Goal: Find specific page/section: Find specific page/section

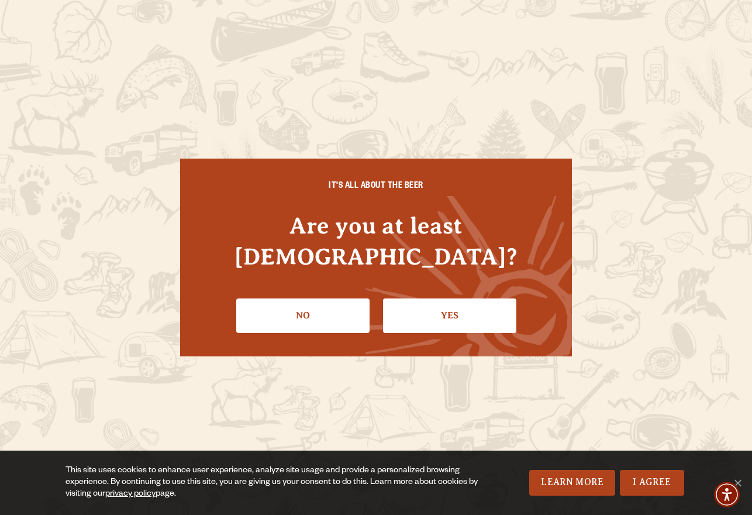
click at [454, 308] on link "Yes" at bounding box center [449, 315] width 133 height 34
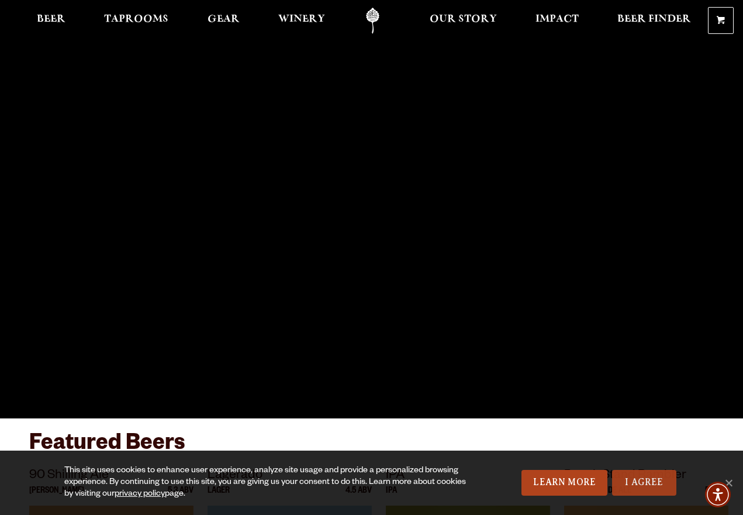
click at [654, 482] on link "I Agree" at bounding box center [644, 483] width 64 height 26
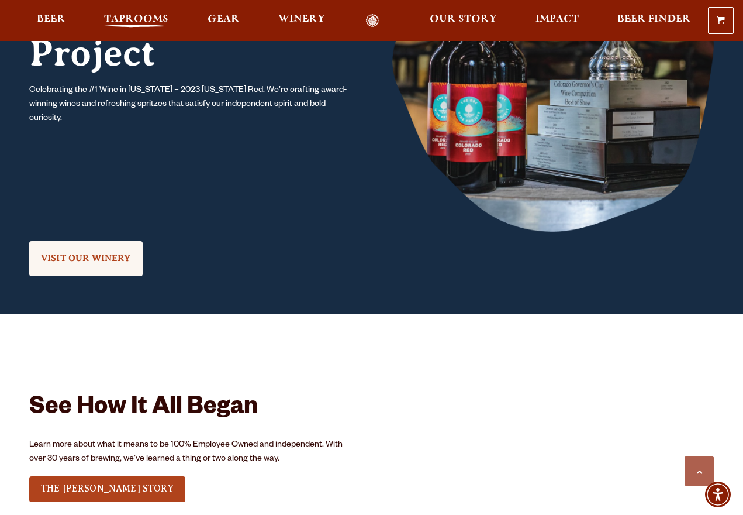
scroll to position [1058, 0]
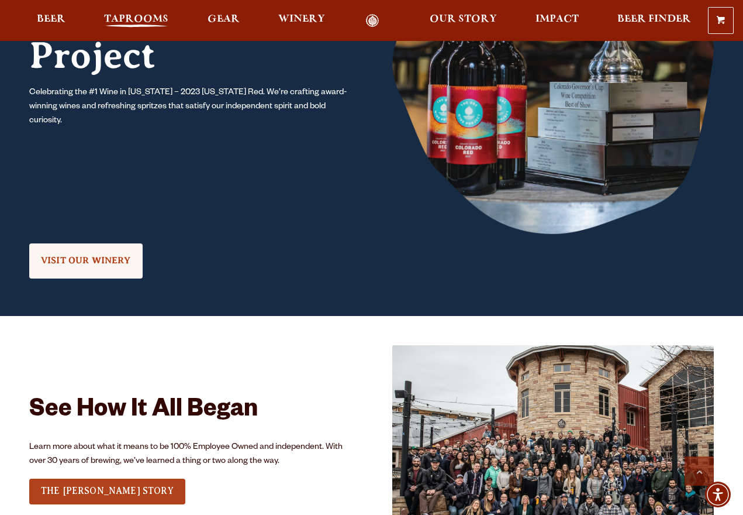
click at [120, 18] on span "Taprooms" at bounding box center [136, 19] width 64 height 9
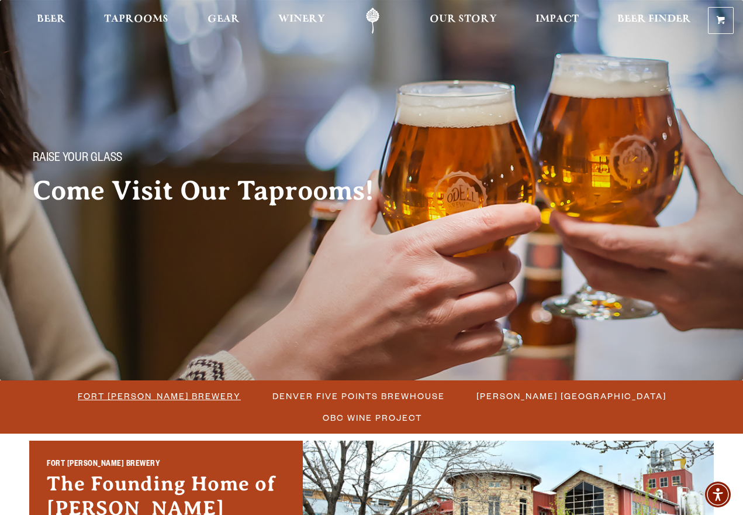
click at [109, 399] on span "Fort [PERSON_NAME] Brewery" at bounding box center [159, 395] width 163 height 17
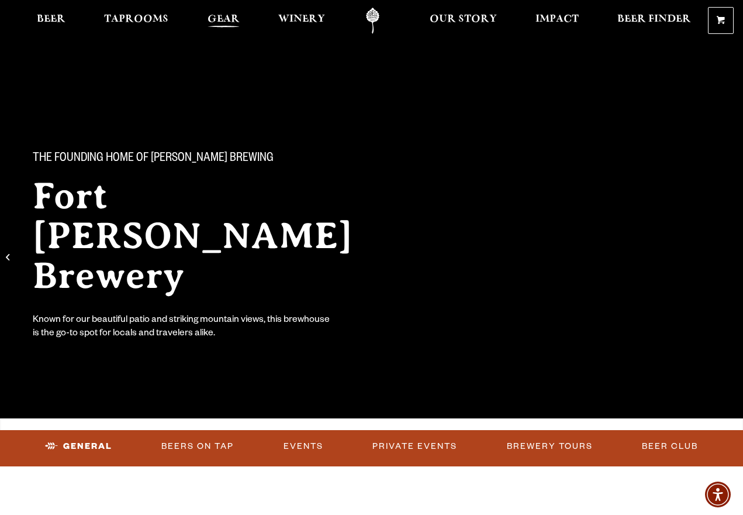
click at [225, 18] on span "Gear" at bounding box center [224, 19] width 32 height 9
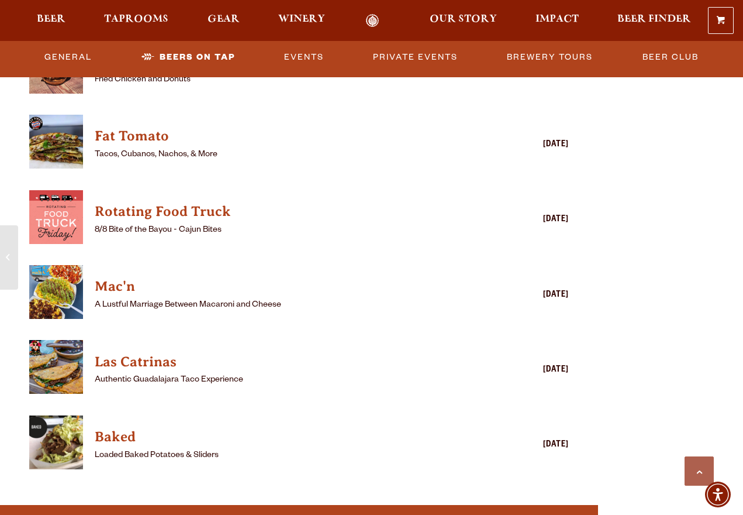
scroll to position [3004, 0]
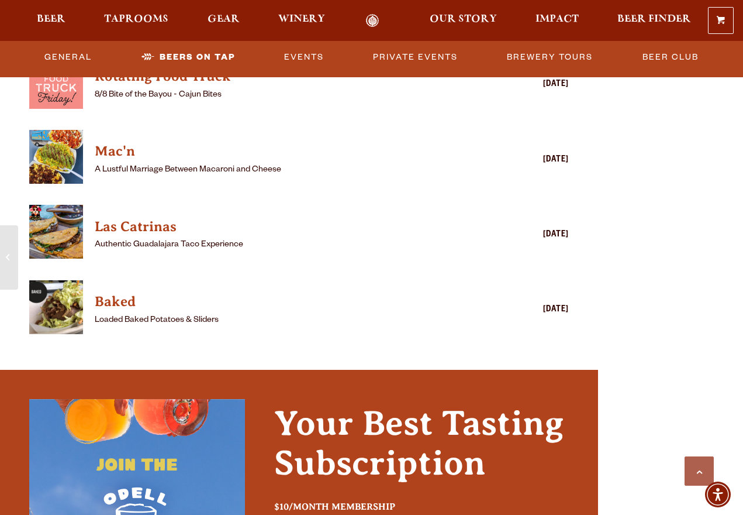
click at [134, 240] on p "Authentic Guadalajara Taco Experience" at bounding box center [282, 245] width 375 height 14
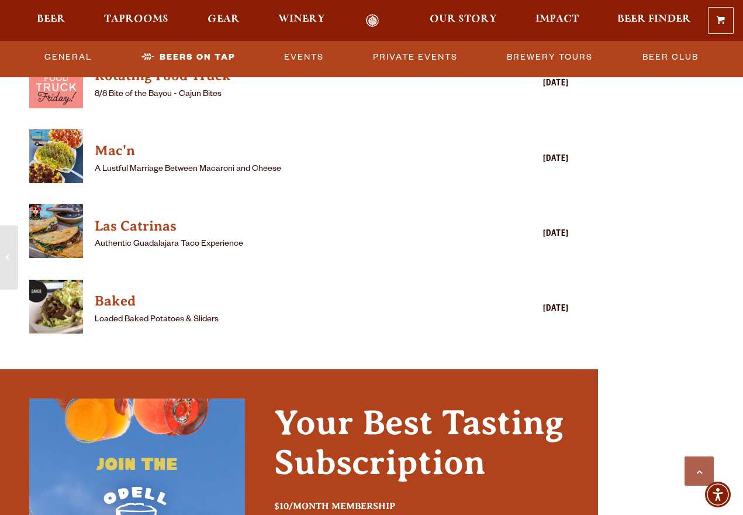
scroll to position [3135, 0]
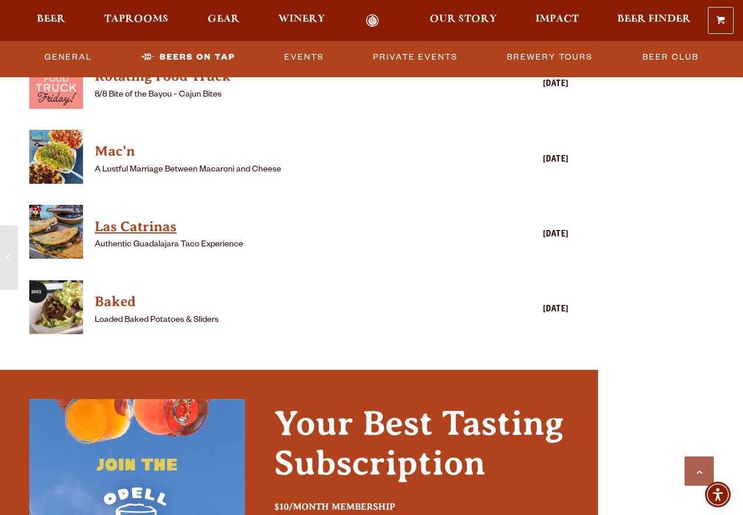
click at [137, 228] on h4 "Las Catrinas" at bounding box center [282, 227] width 375 height 19
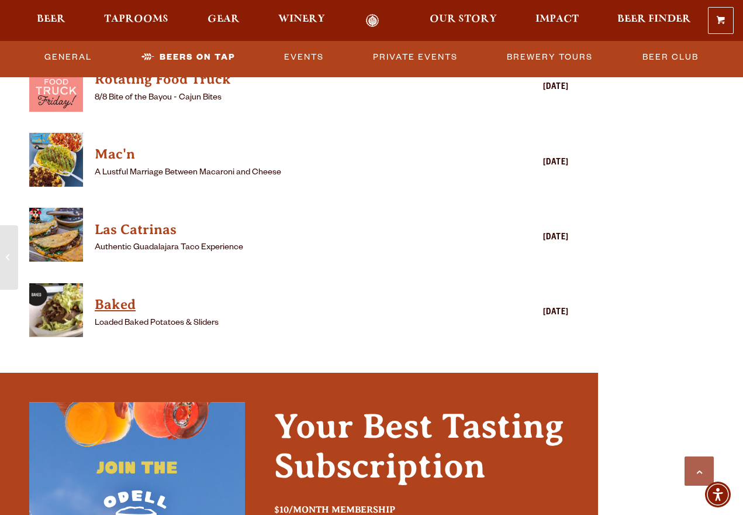
click at [114, 304] on h4 "Baked" at bounding box center [282, 304] width 375 height 19
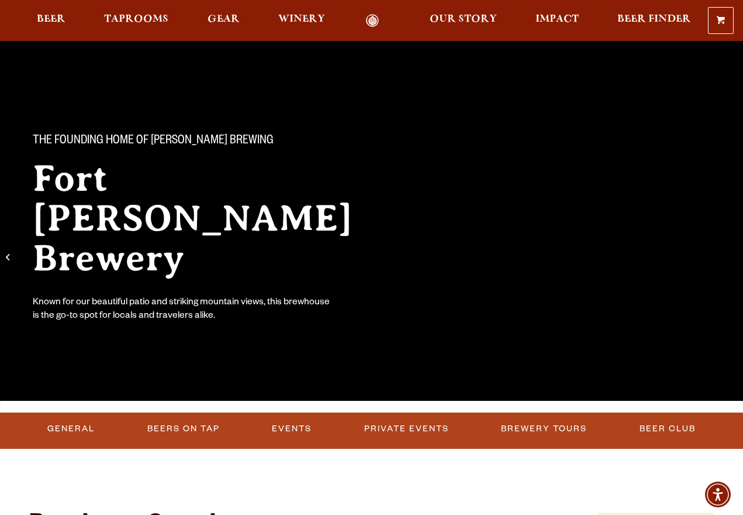
scroll to position [0, 0]
